Goal: Task Accomplishment & Management: Complete application form

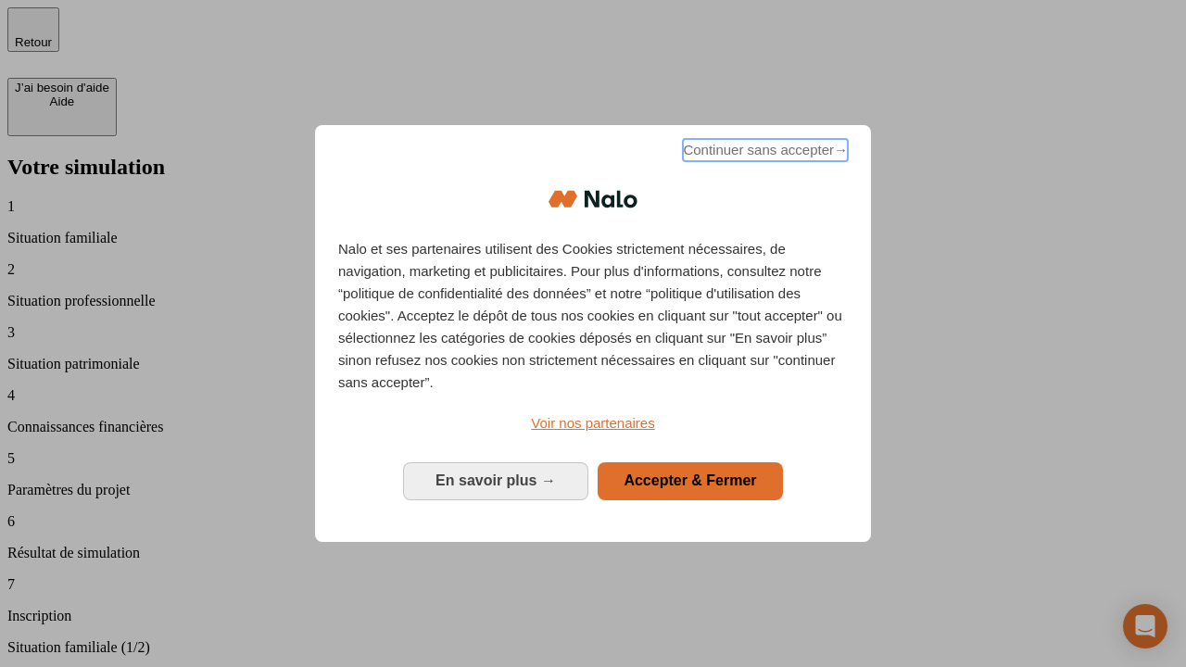
click at [763, 153] on span "Continuer sans accepter →" at bounding box center [765, 150] width 165 height 22
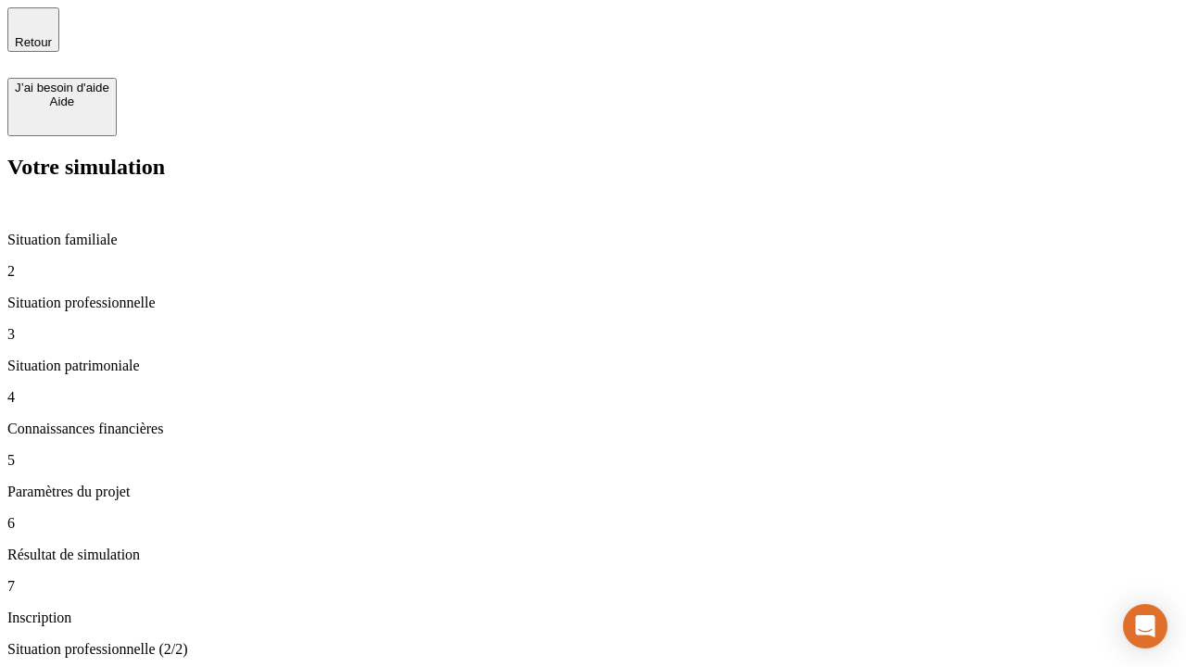
type input "30 000"
type input "40 000"
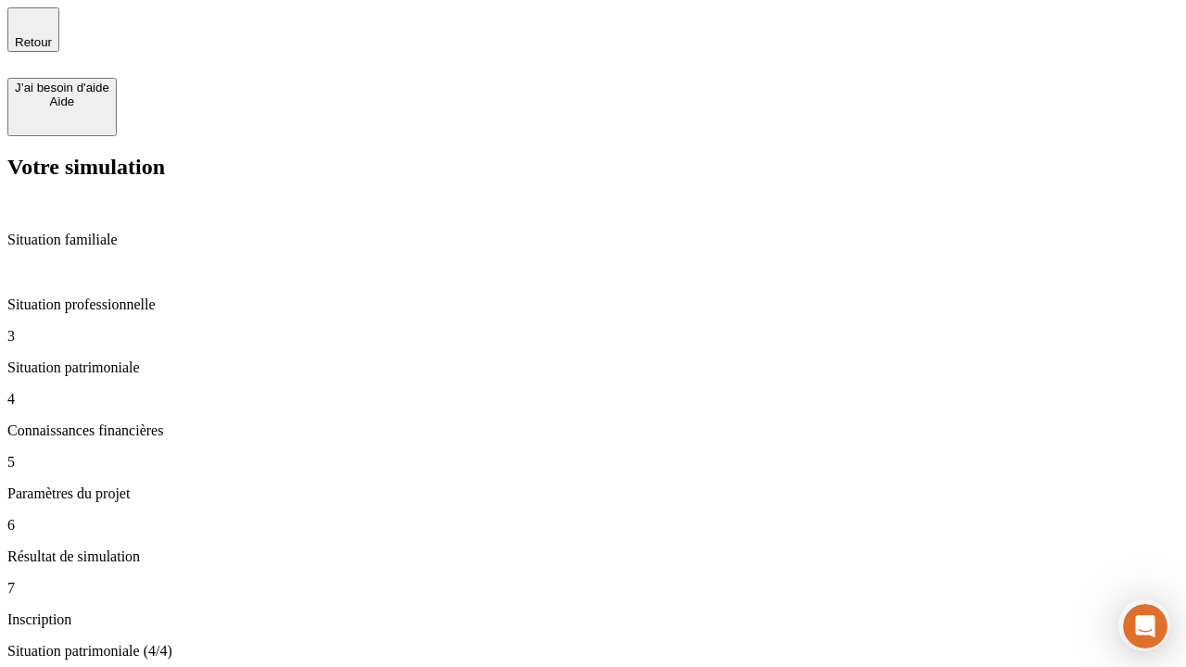
type input "1 100"
type input "20"
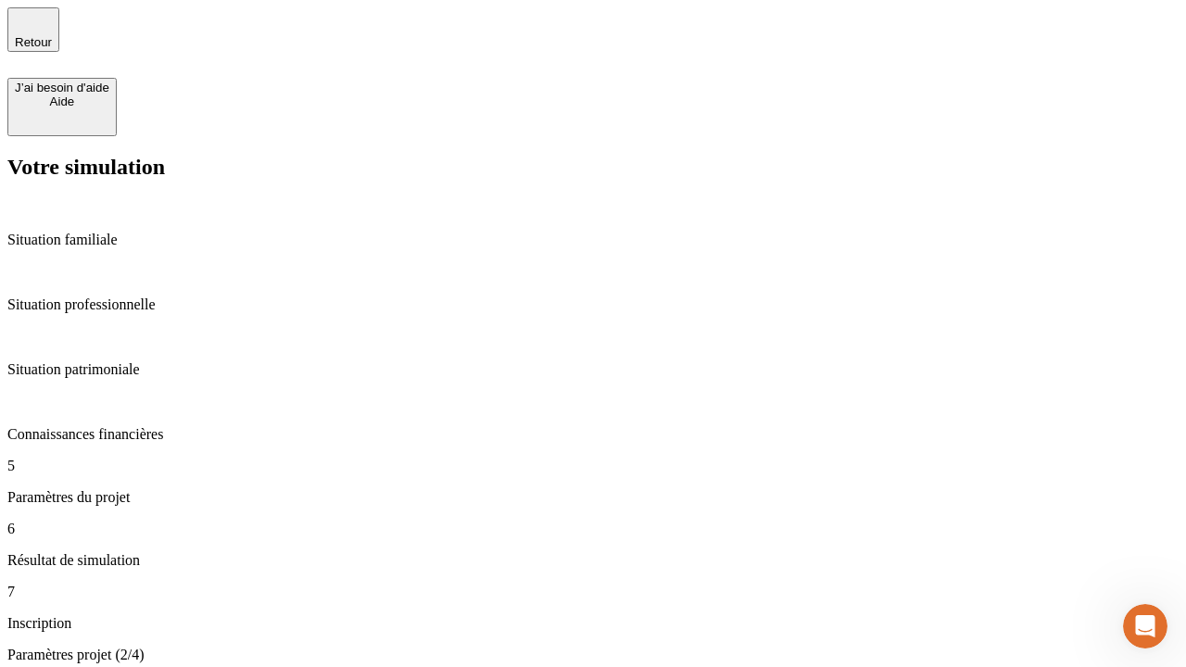
type input "40"
type input "50 000"
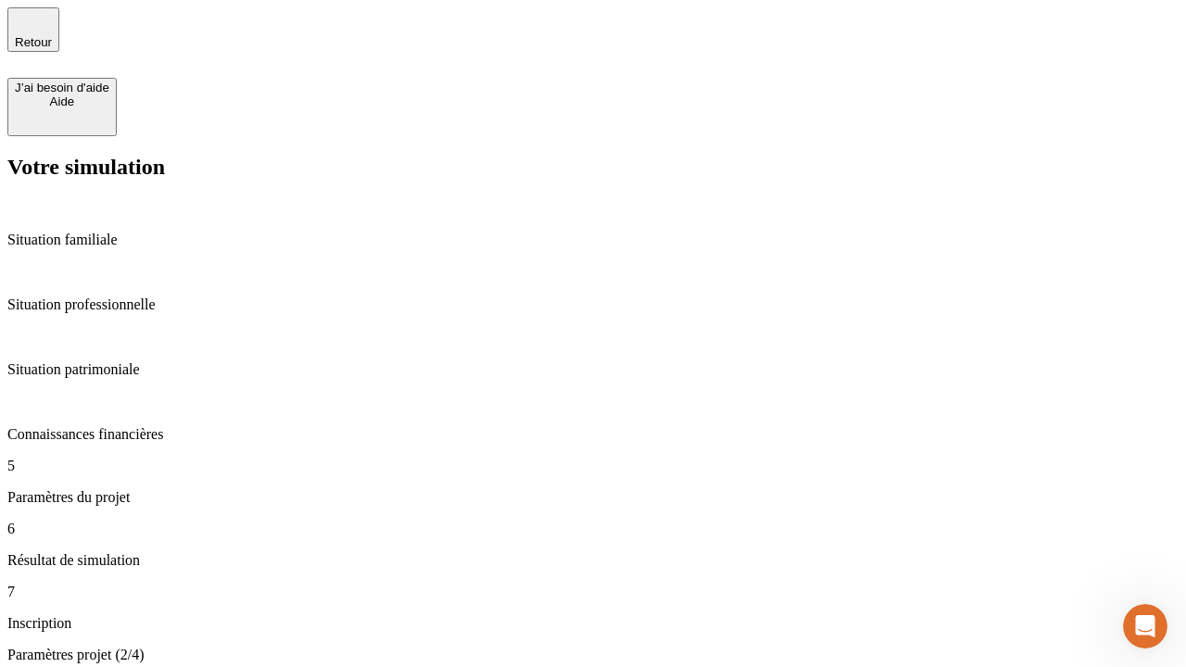
type input "640"
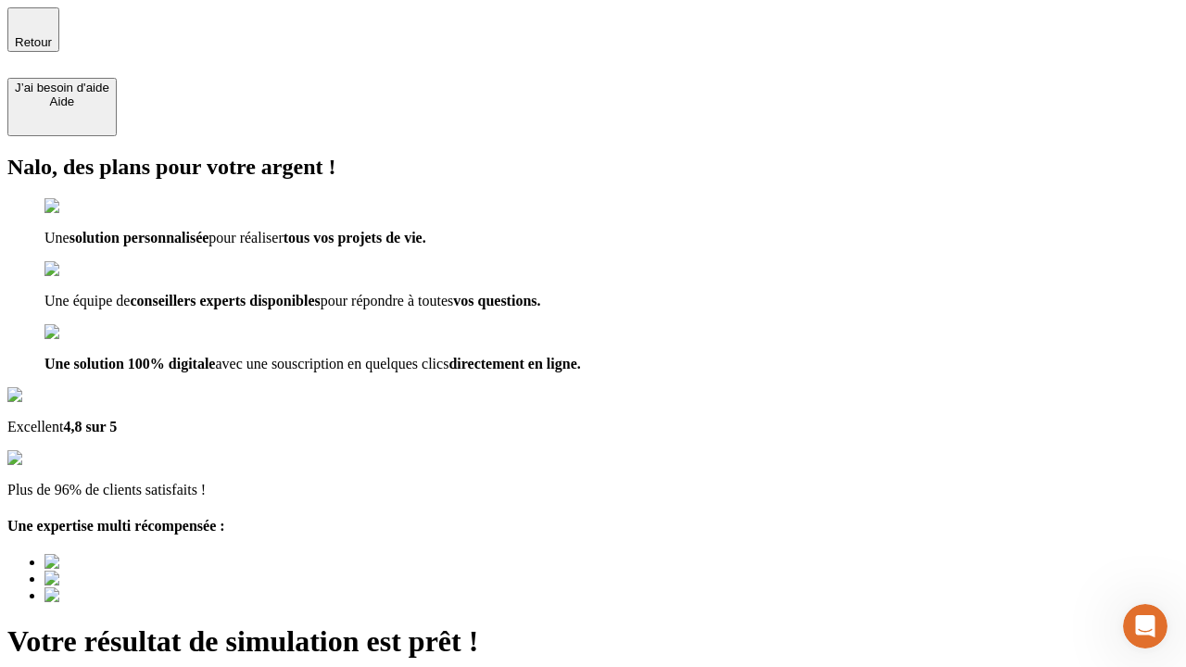
type input "[EMAIL_ADDRESS][DOMAIN_NAME]"
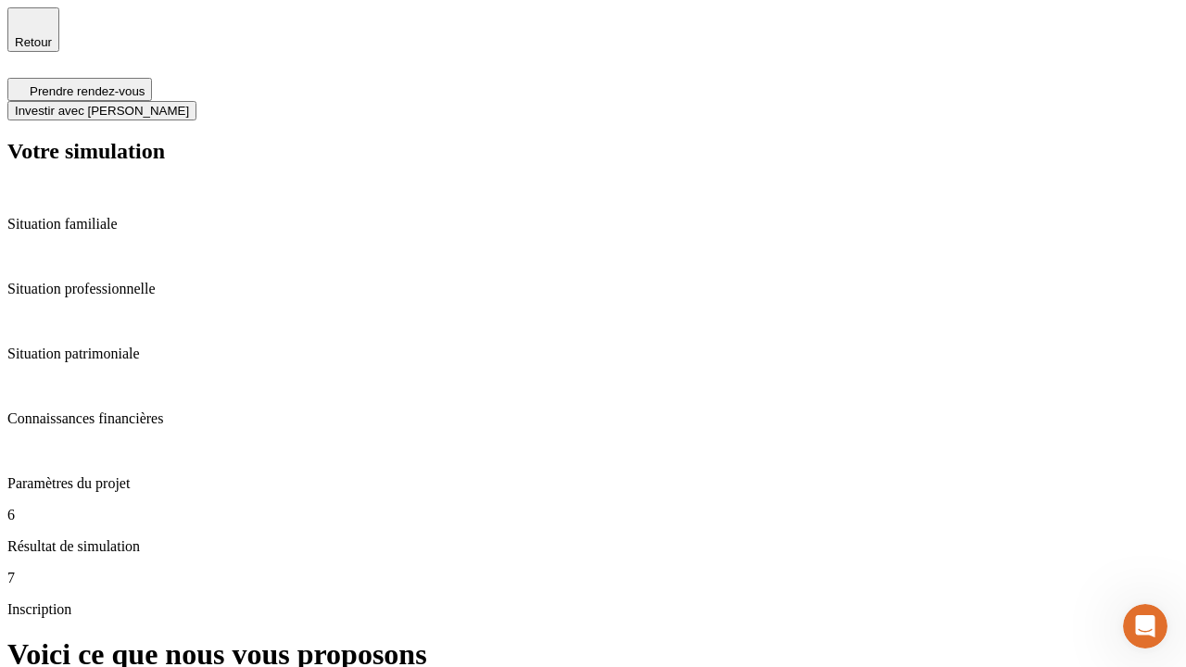
click at [189, 104] on span "Investir avec [PERSON_NAME]" at bounding box center [102, 111] width 174 height 14
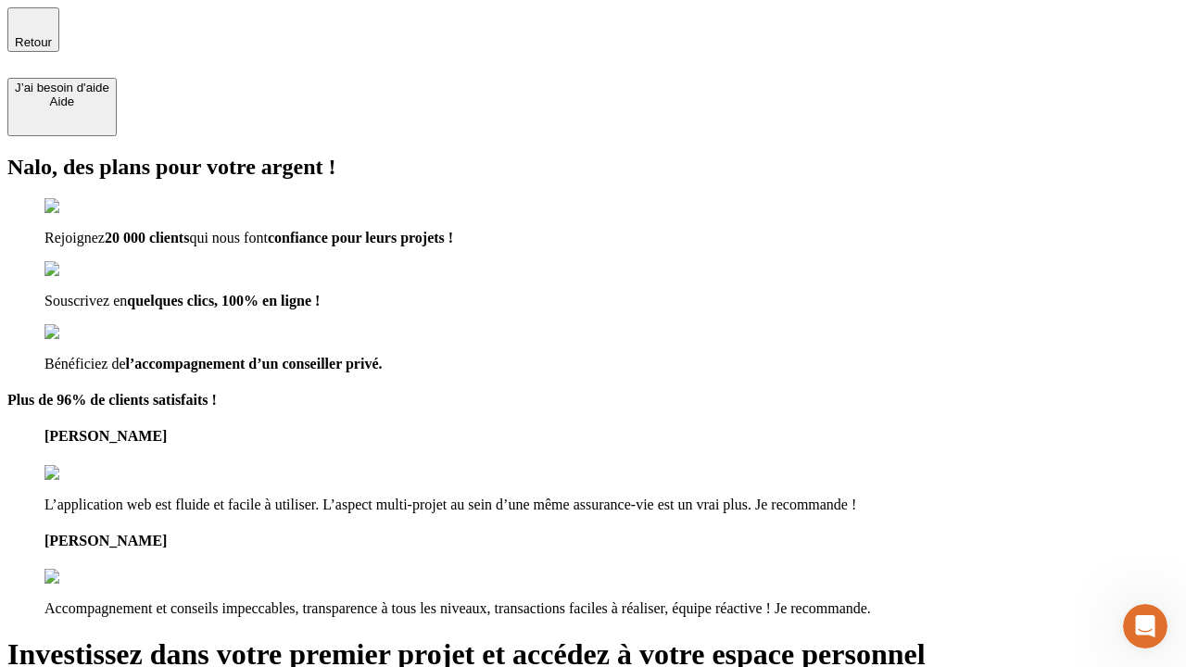
type input "[EMAIL_ADDRESS][DOMAIN_NAME]"
